Goal: Information Seeking & Learning: Learn about a topic

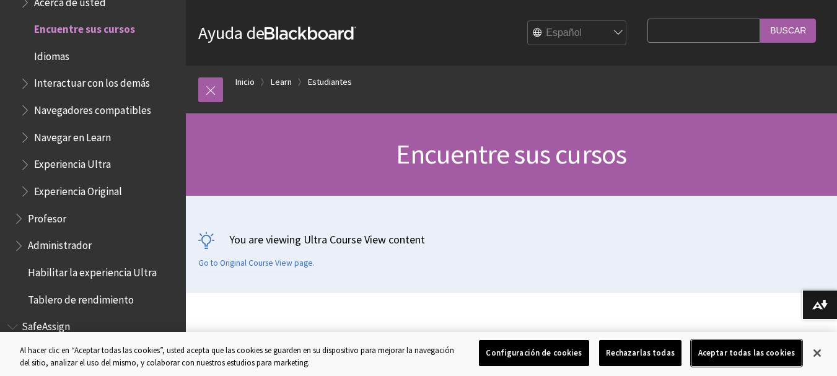
click at [769, 346] on button "Aceptar todas las cookies" at bounding box center [746, 353] width 110 height 26
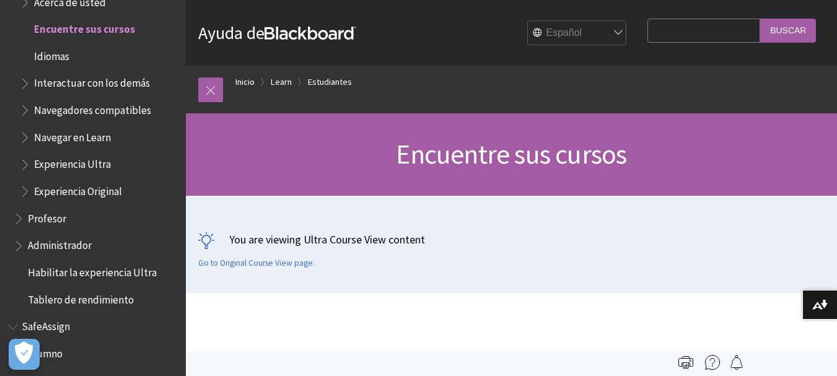
click at [741, 37] on input "Search Query" at bounding box center [703, 31] width 113 height 24
type input "clases grabadas"
click at [781, 32] on input "Buscar" at bounding box center [788, 31] width 56 height 24
